Goal: Task Accomplishment & Management: Use online tool/utility

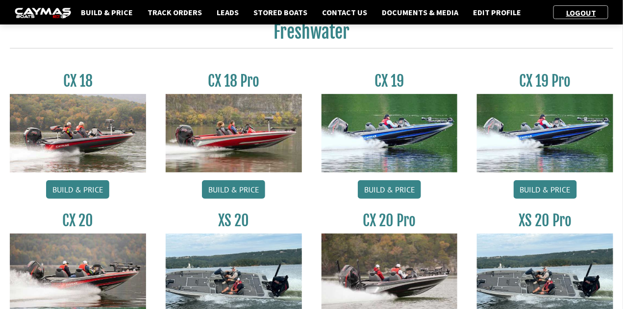
scroll to position [73, 0]
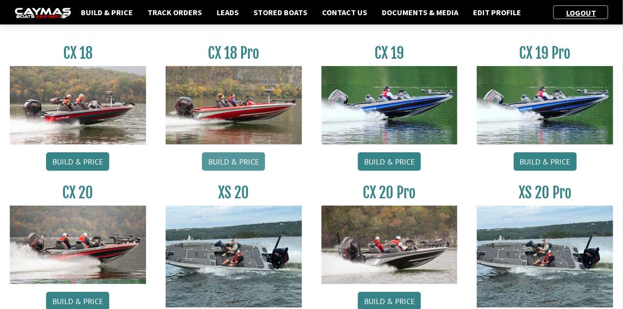
click at [243, 160] on link "Build & Price" at bounding box center [233, 161] width 63 height 19
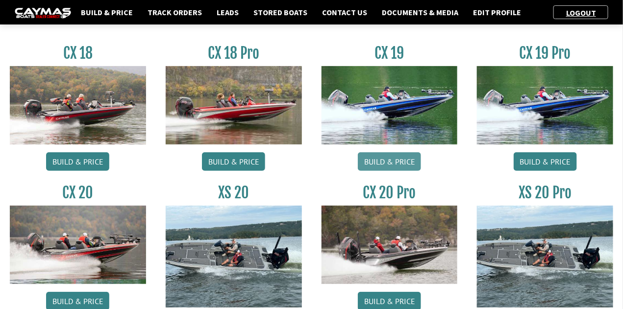
click at [379, 163] on link "Build & Price" at bounding box center [389, 161] width 63 height 19
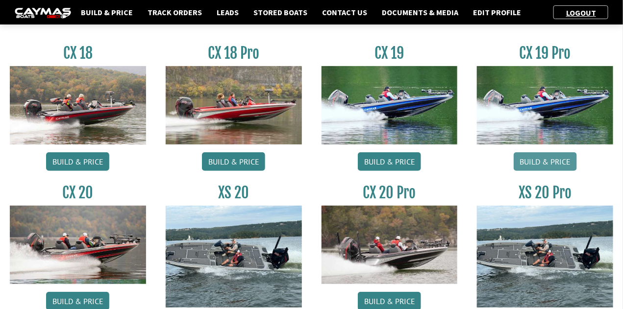
click at [534, 165] on link "Build & Price" at bounding box center [544, 161] width 63 height 19
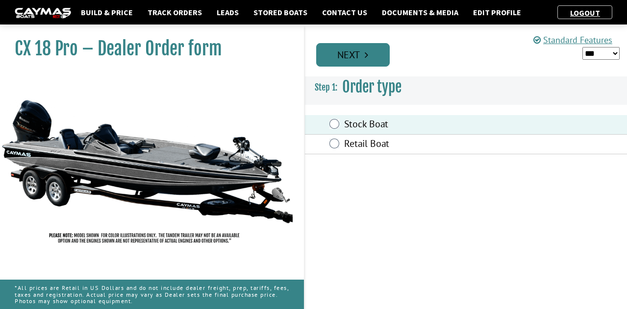
click at [354, 54] on link "Next" at bounding box center [352, 55] width 73 height 24
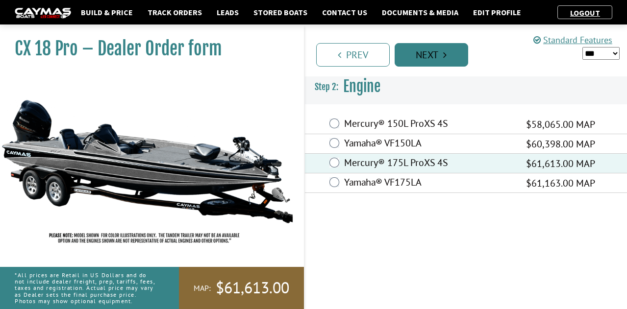
click at [417, 48] on link "Next" at bounding box center [430, 55] width 73 height 24
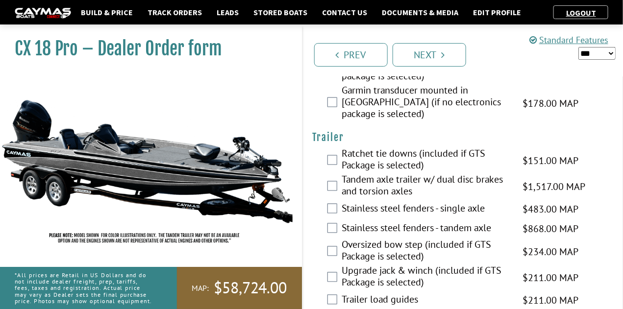
scroll to position [1743, 0]
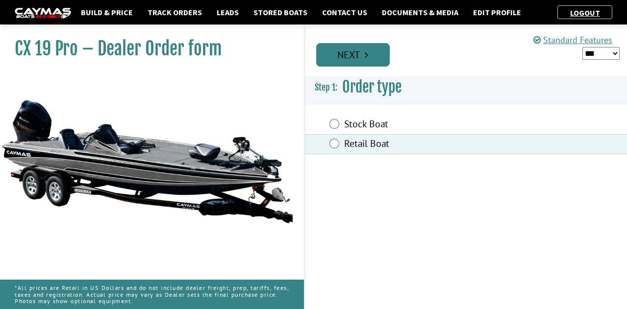
click at [352, 56] on link "Next" at bounding box center [352, 55] width 73 height 24
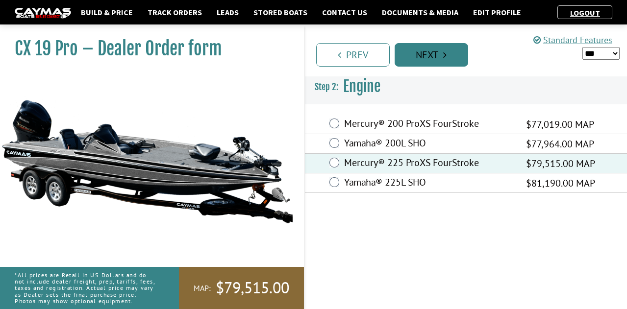
click at [428, 57] on link "Next" at bounding box center [430, 55] width 73 height 24
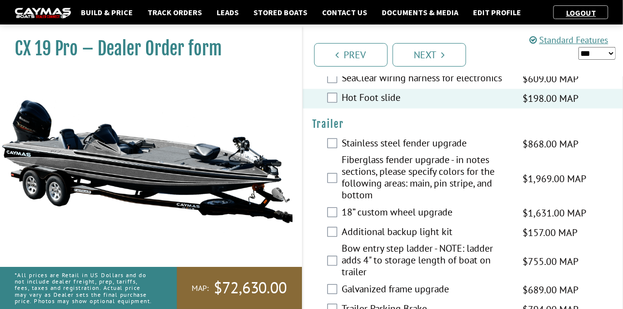
scroll to position [1822, 0]
